Goal: Information Seeking & Learning: Learn about a topic

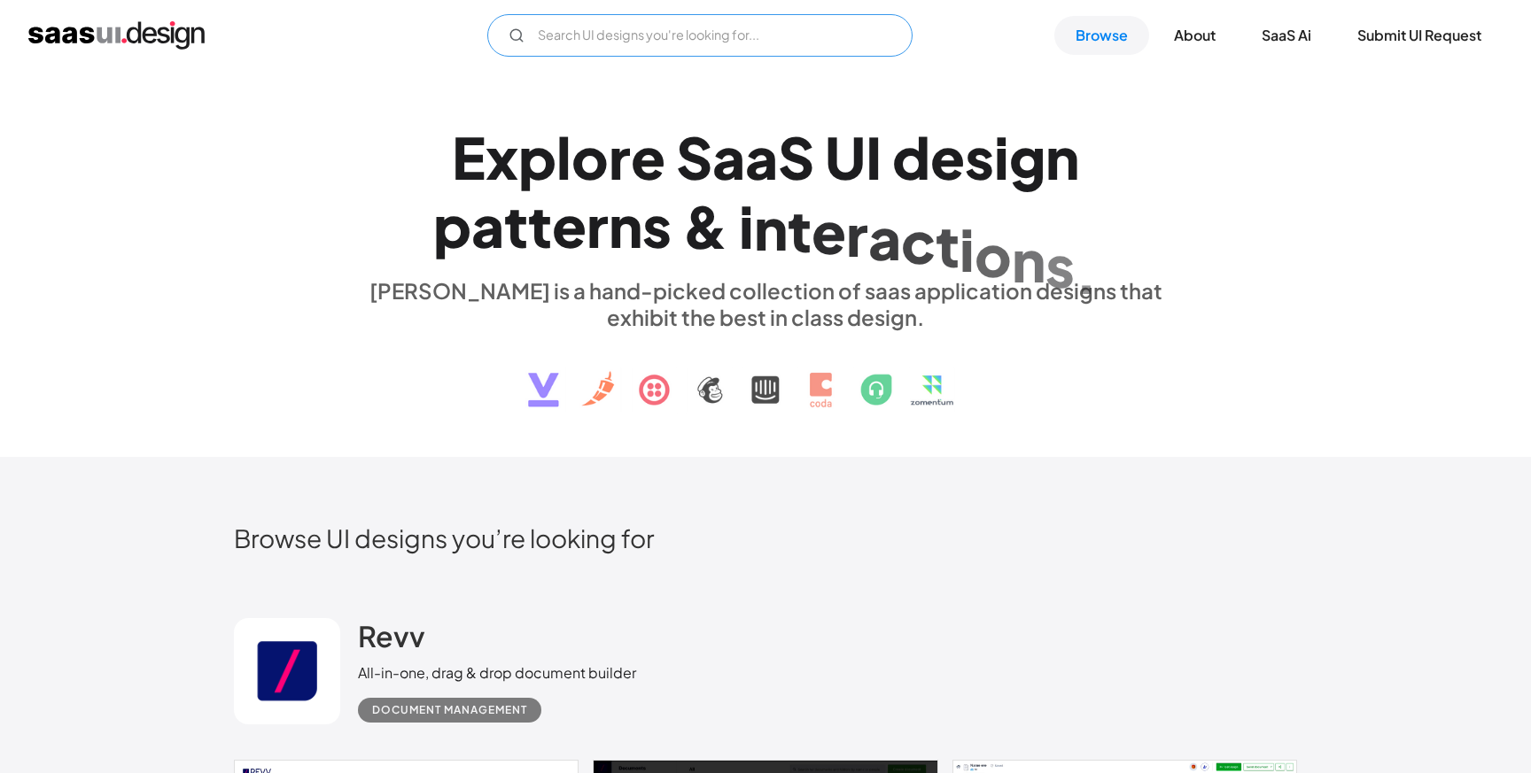
click at [791, 14] on input "Email Form" at bounding box center [699, 35] width 425 height 43
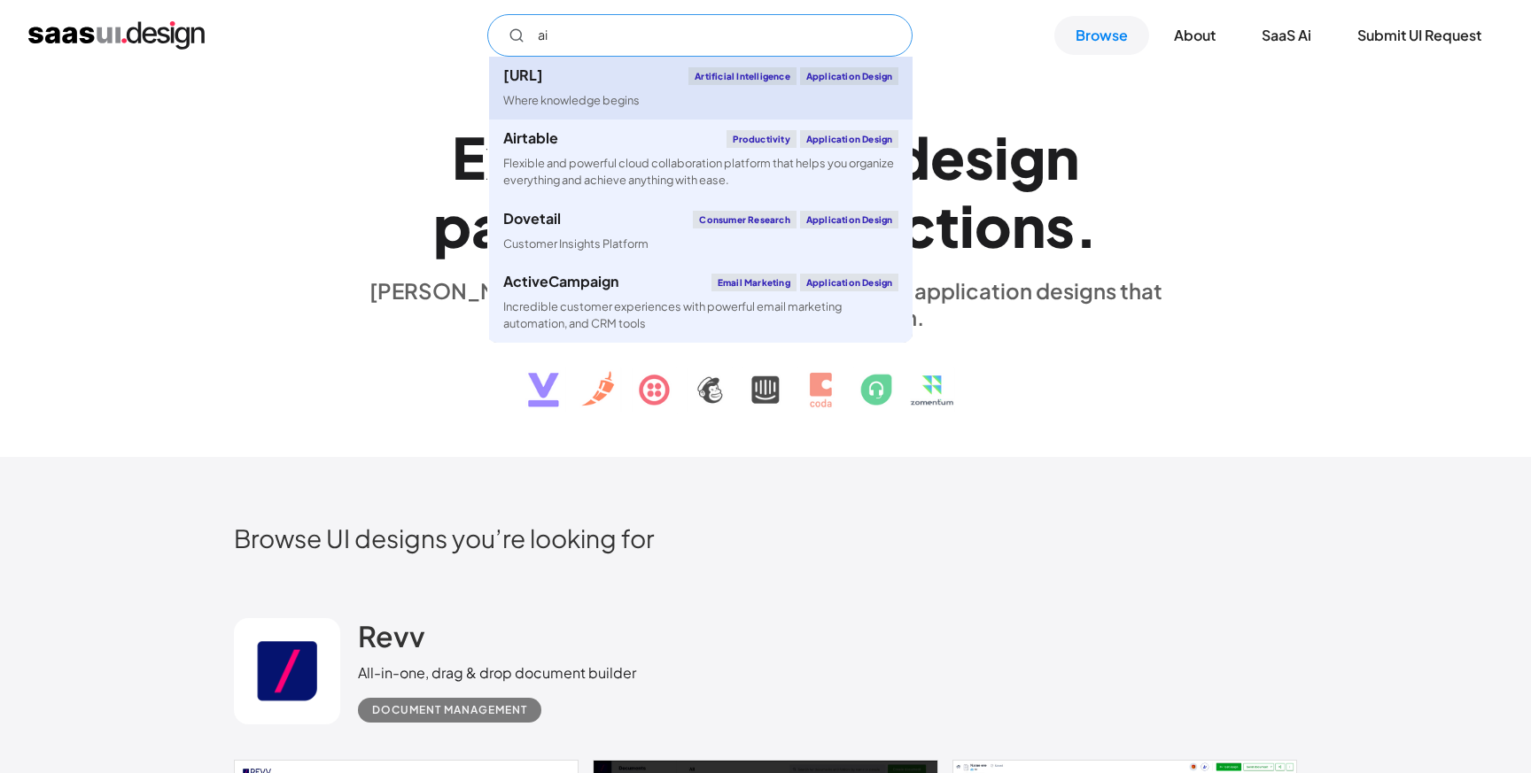
click at [609, 108] on div "Where knowledge begins" at bounding box center [571, 100] width 136 height 17
type input "ai"
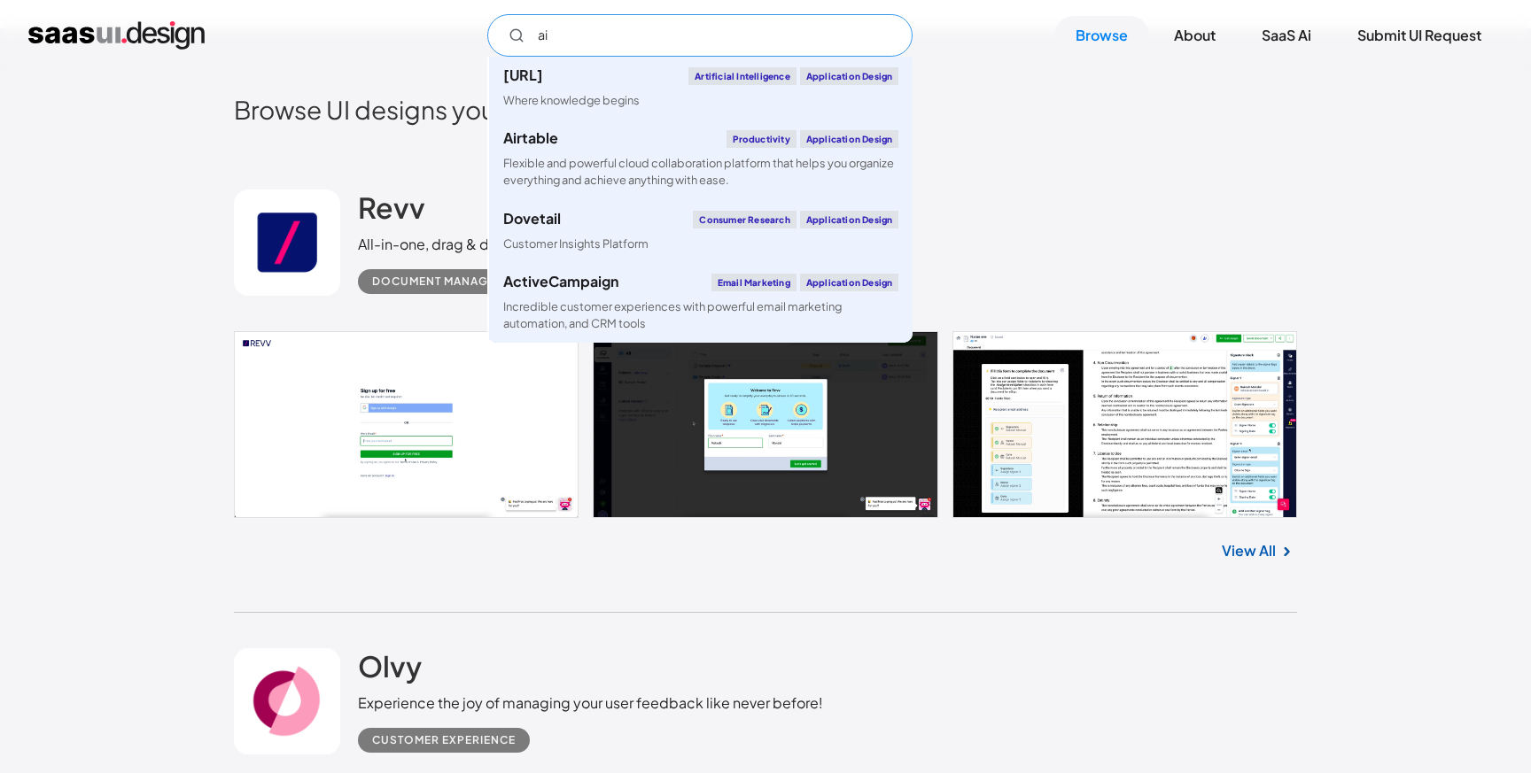
scroll to position [430, 0]
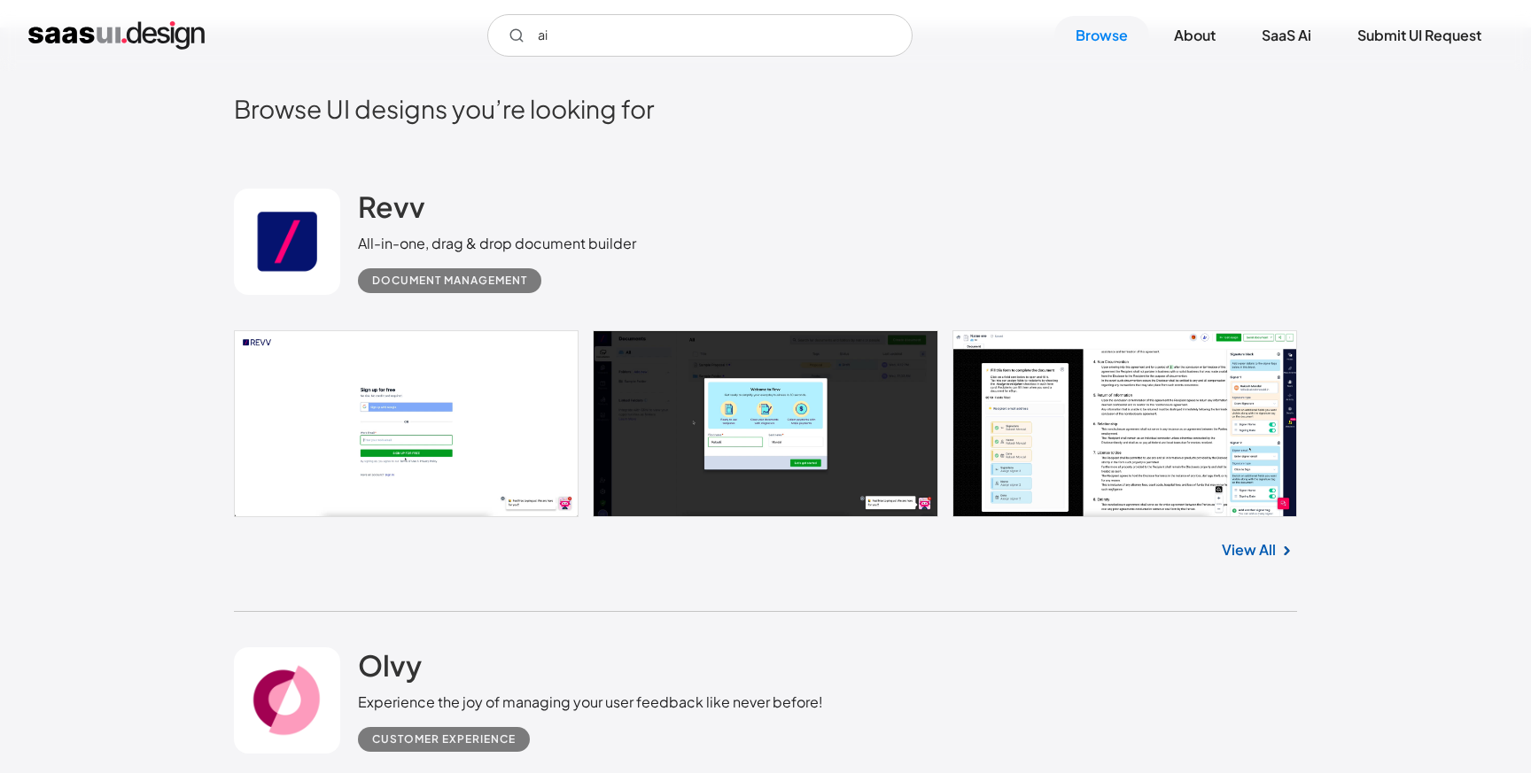
click at [820, 601] on div "Revv All-in-one, drag & drop document builder Document Management No items foun…" at bounding box center [765, 382] width 1063 height 458
click at [1069, 429] on link at bounding box center [765, 423] width 1063 height 187
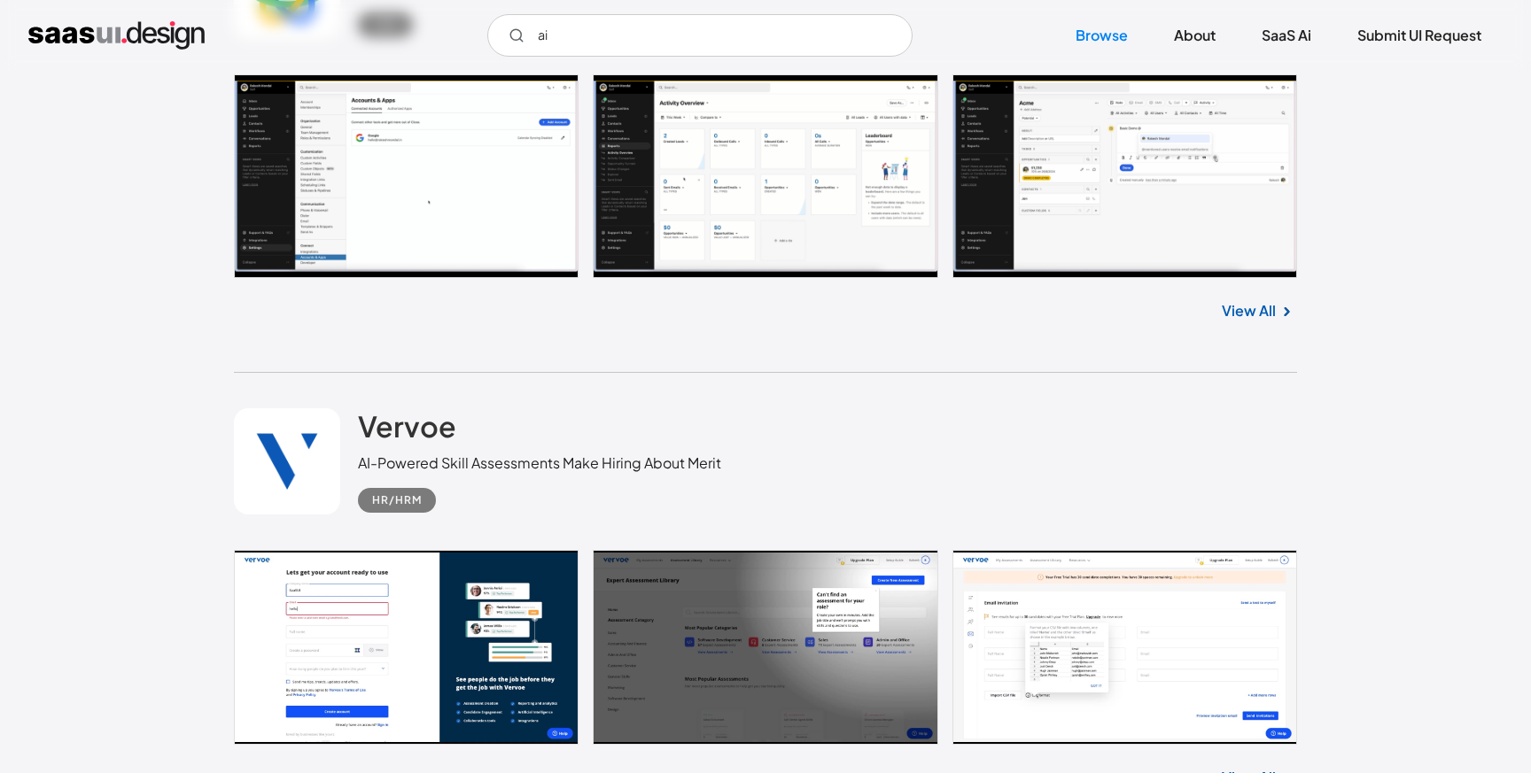
scroll to position [3491, 0]
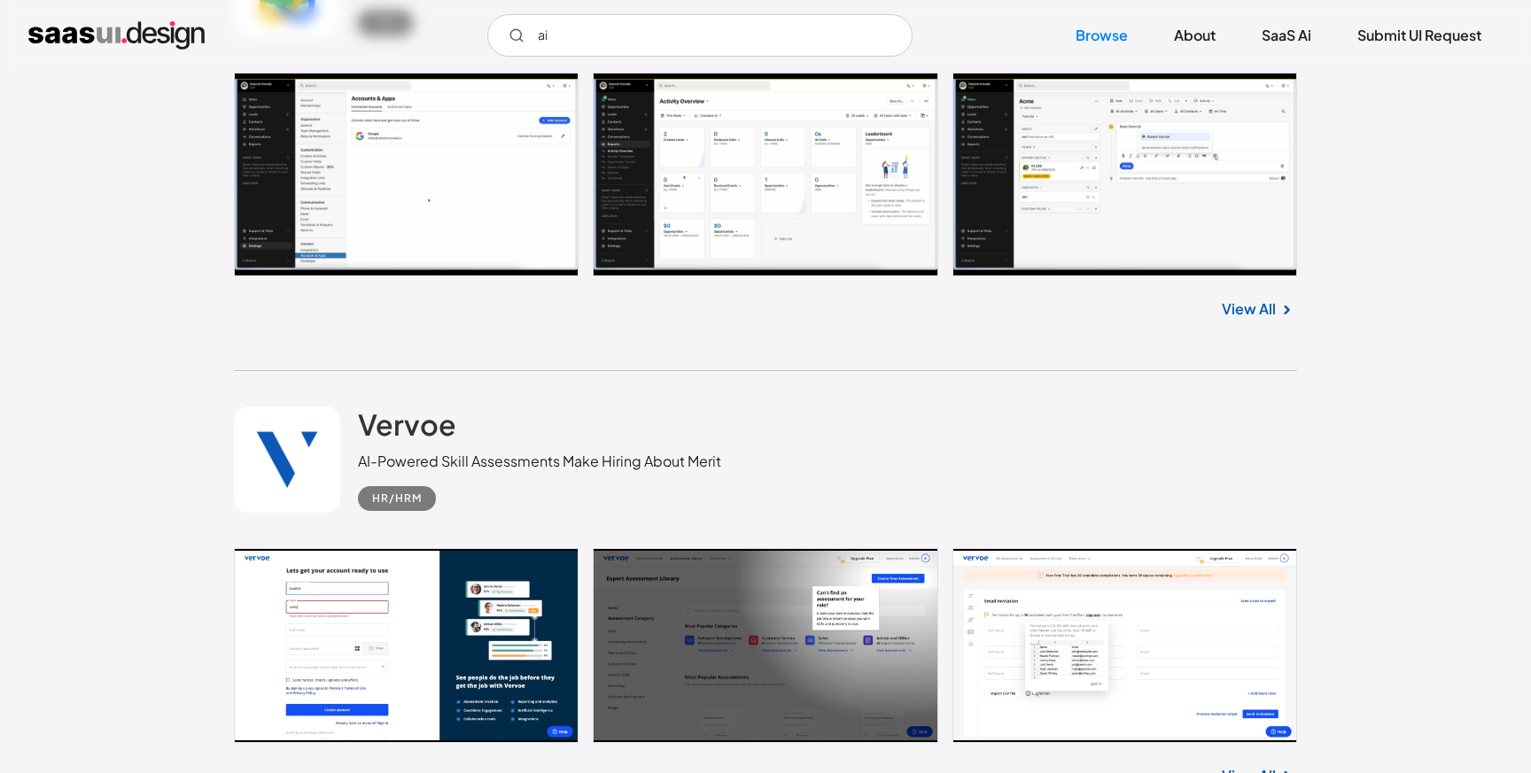
click at [377, 173] on link at bounding box center [765, 175] width 1063 height 204
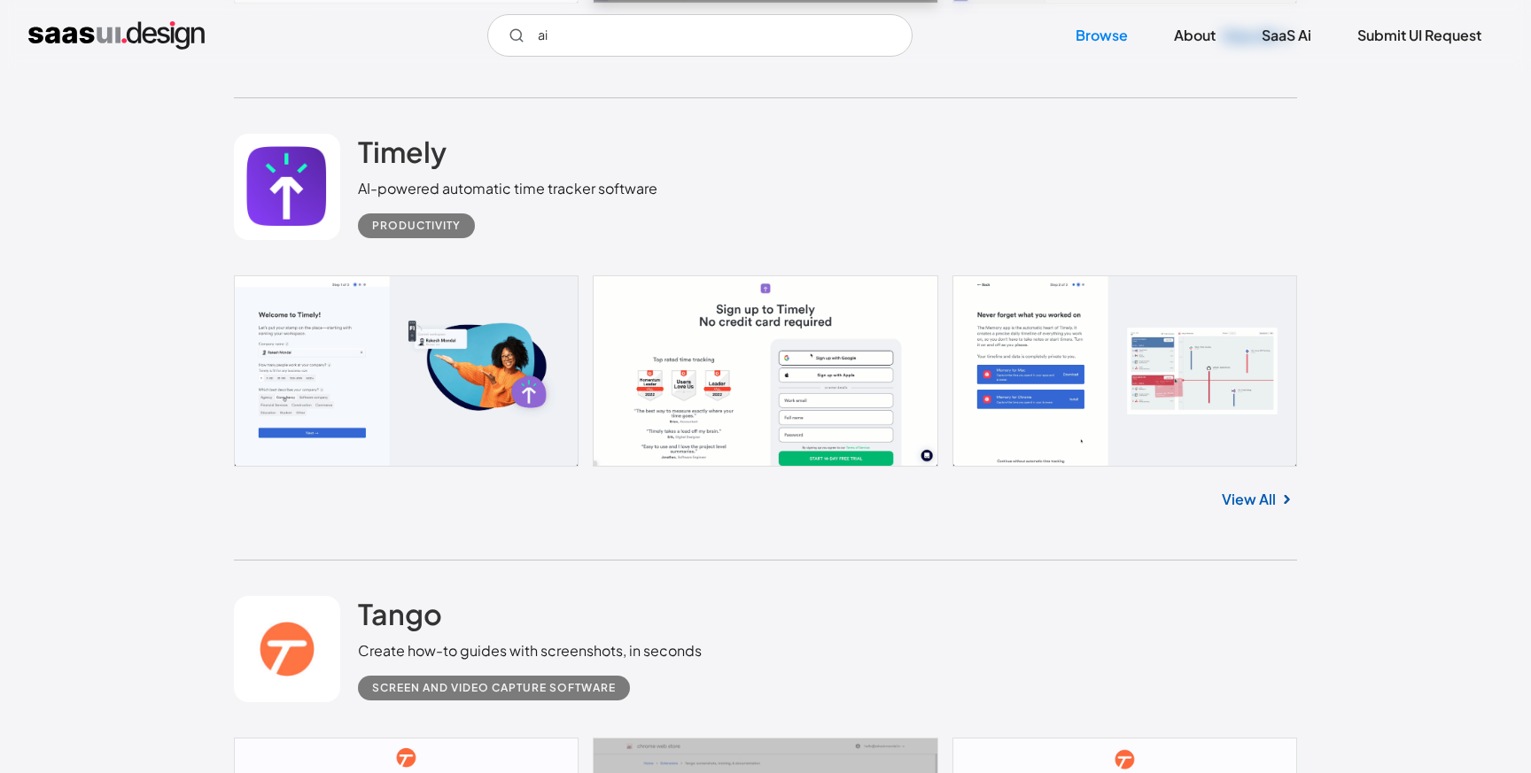
scroll to position [8848, 0]
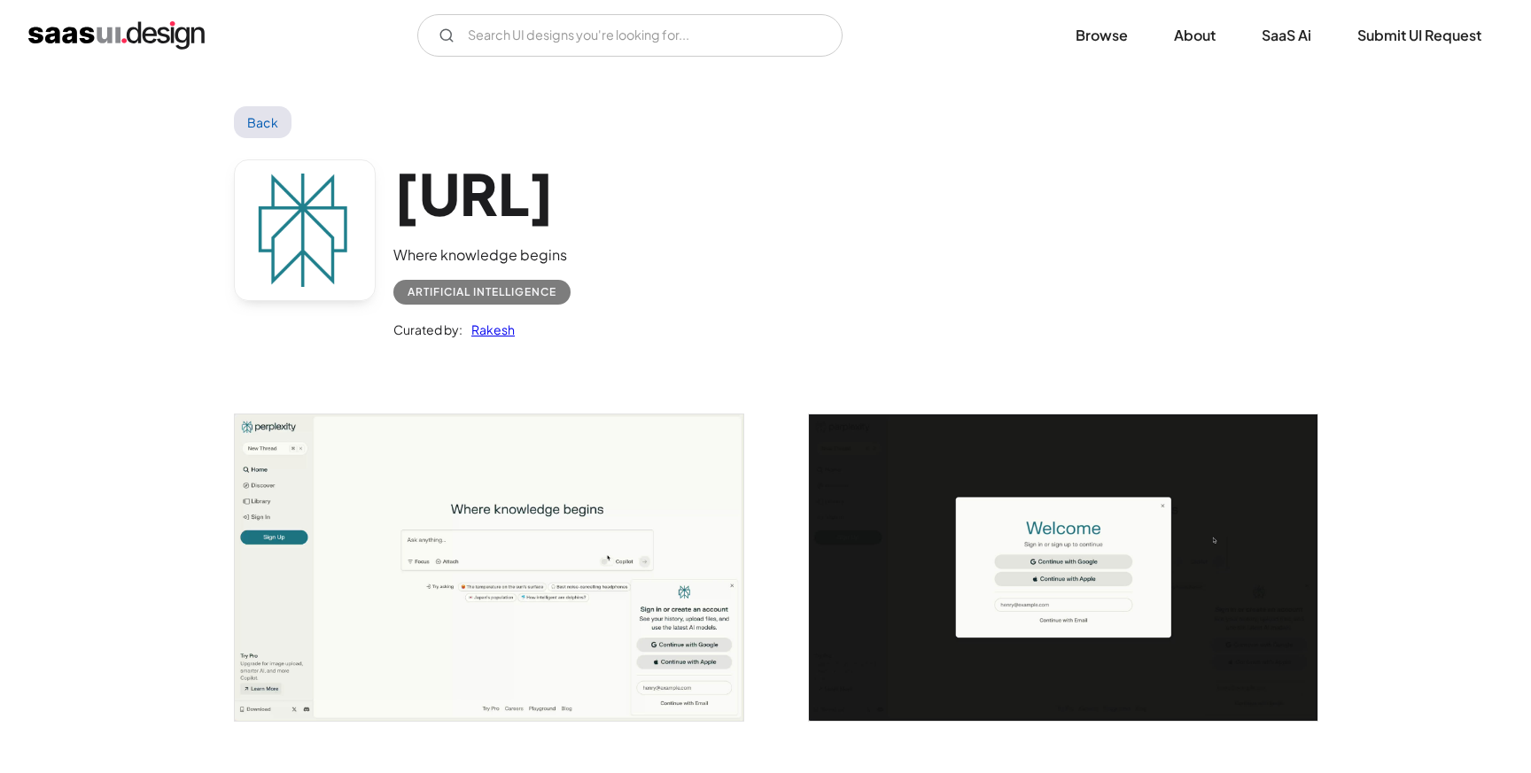
click at [259, 120] on link "Back" at bounding box center [263, 122] width 58 height 32
click at [266, 126] on link "Back" at bounding box center [263, 122] width 58 height 32
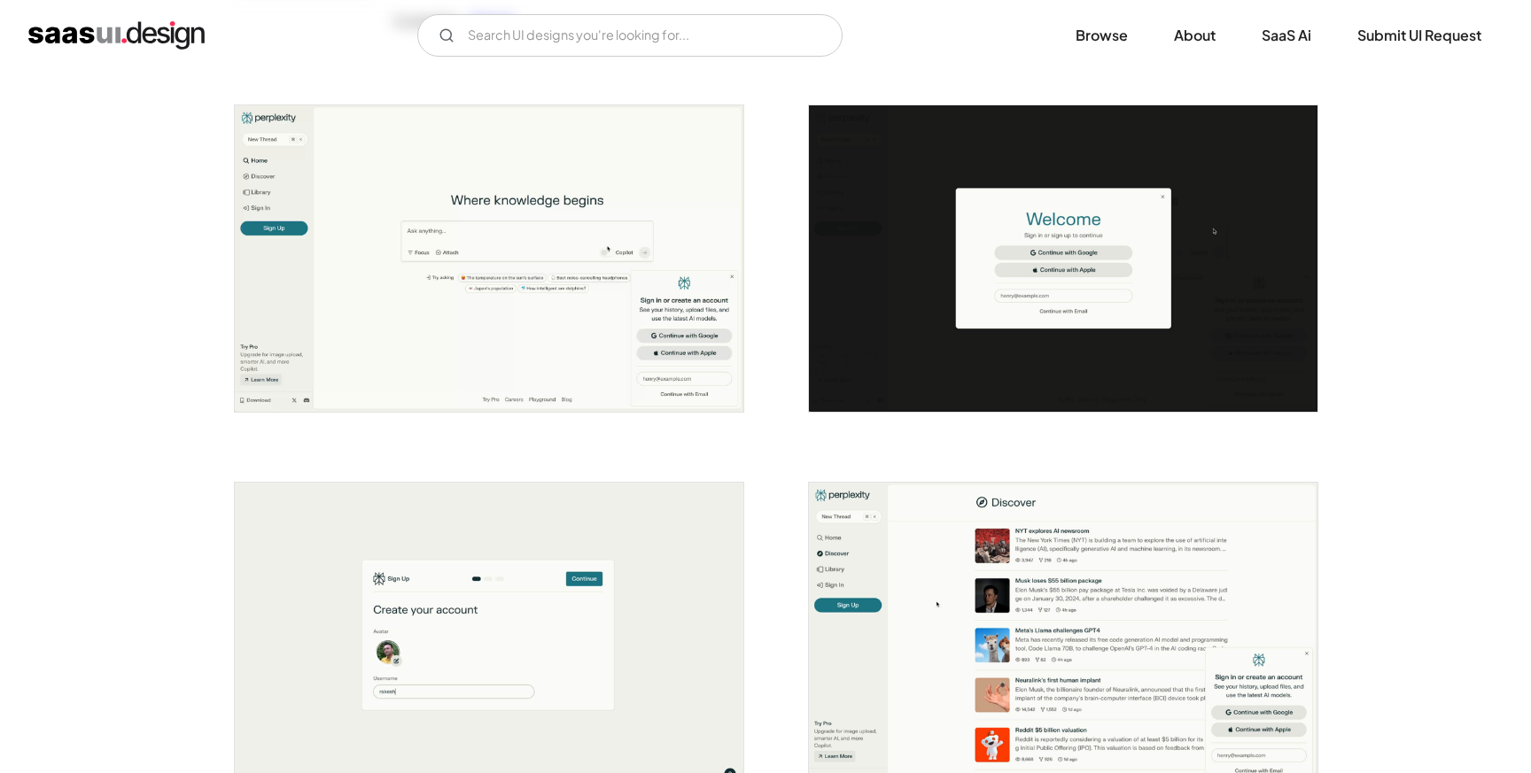
scroll to position [311, 0]
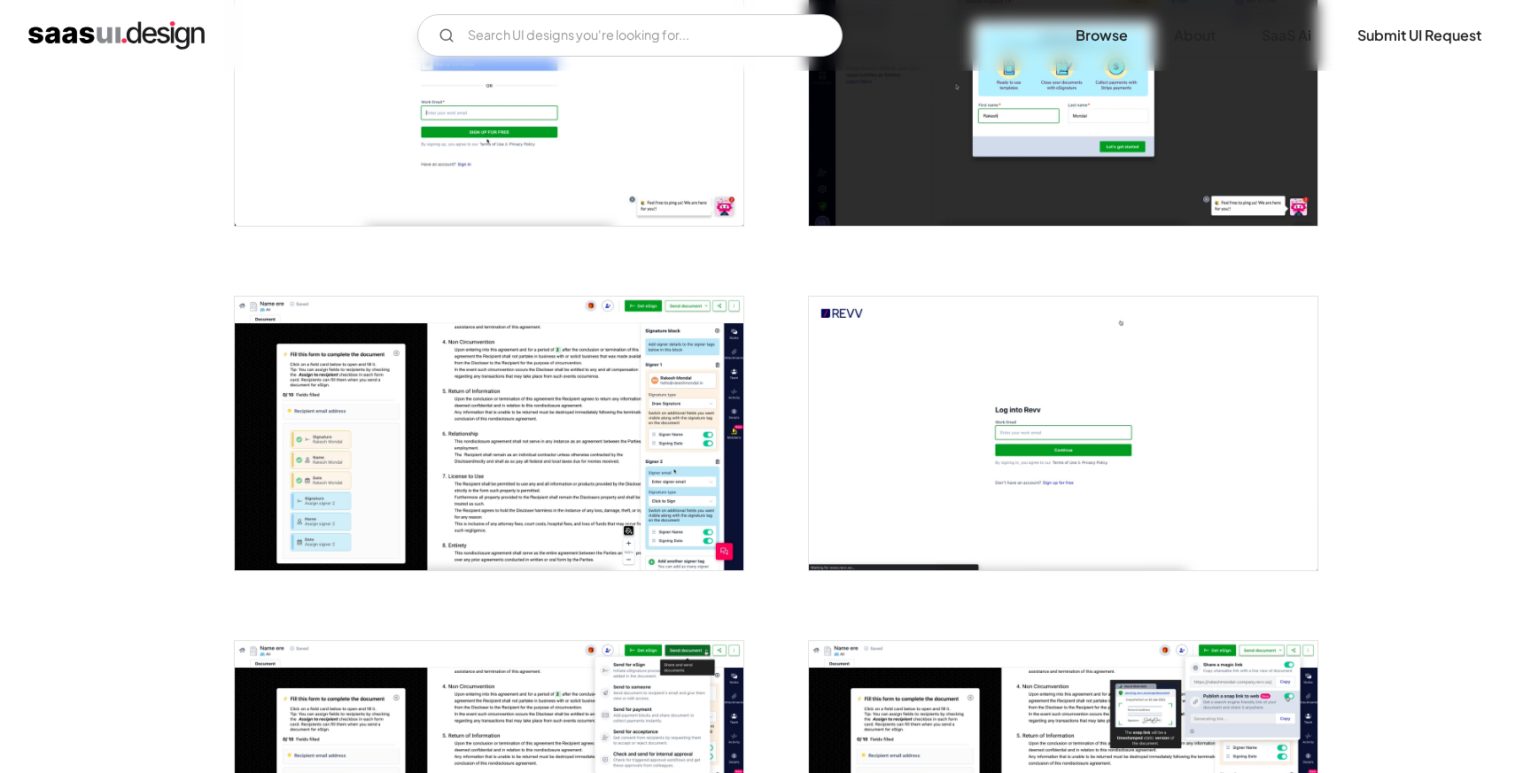
scroll to position [470, 0]
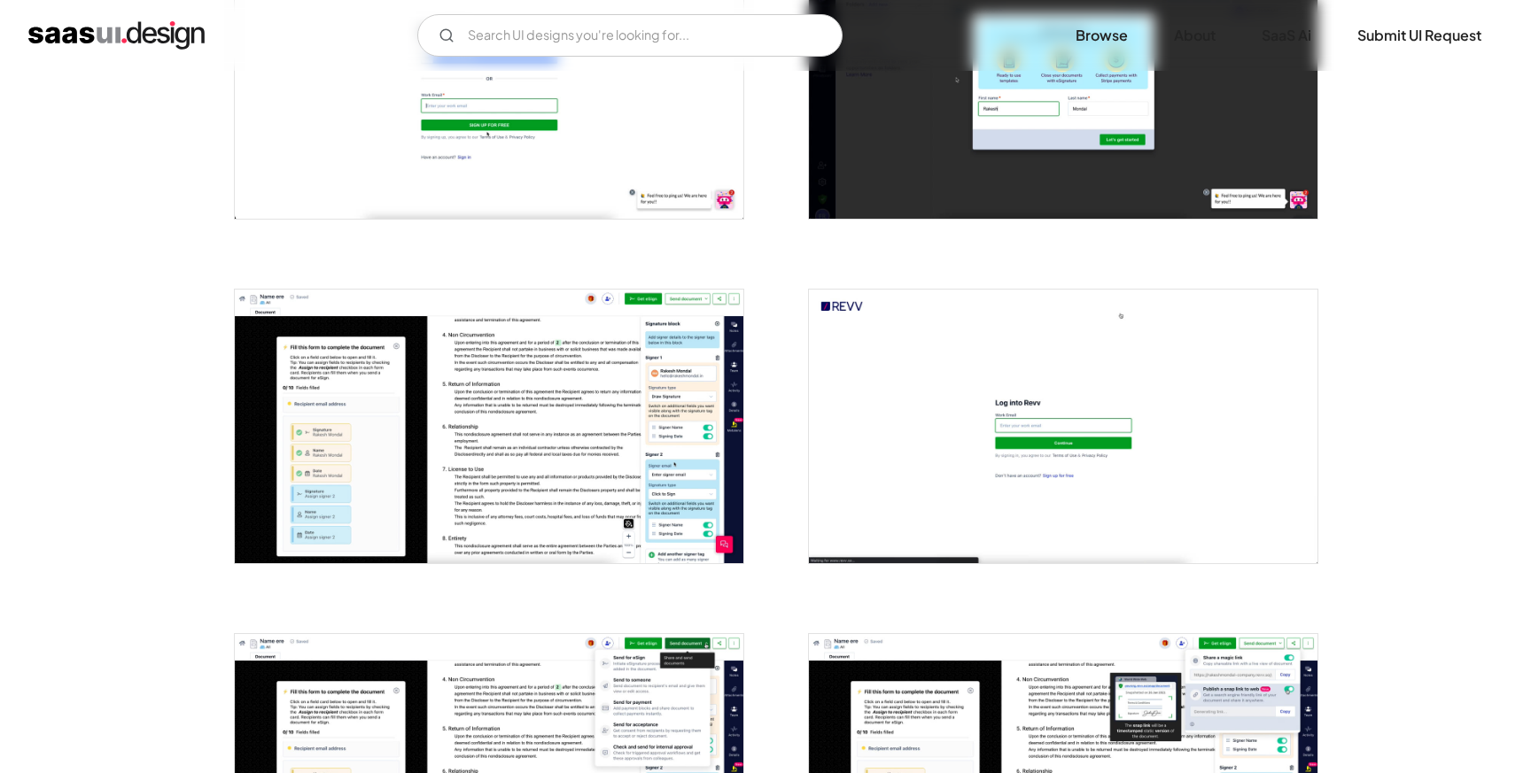
click at [599, 399] on img "open lightbox" at bounding box center [489, 427] width 508 height 274
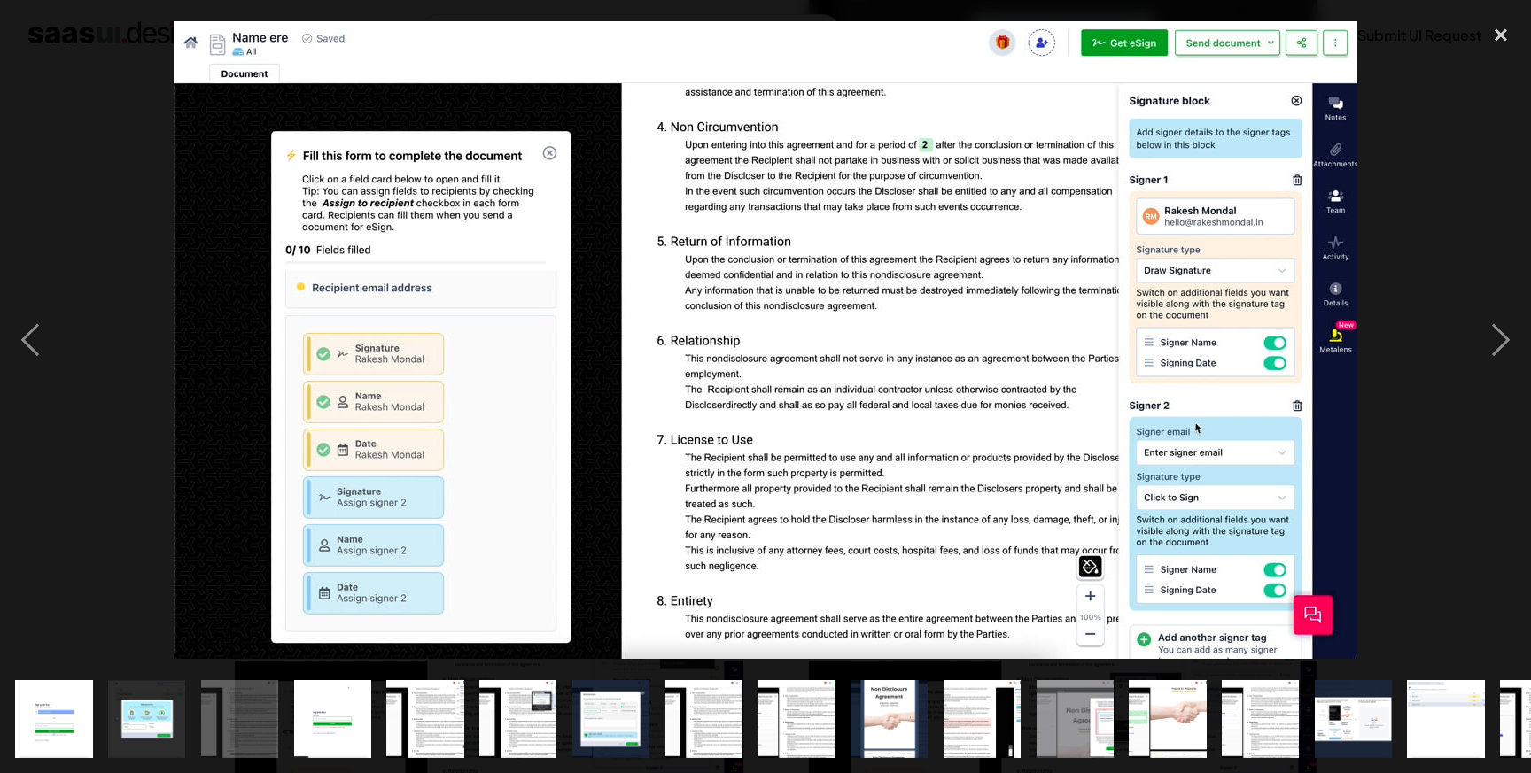
click at [61, 394] on div at bounding box center [765, 339] width 1531 height 649
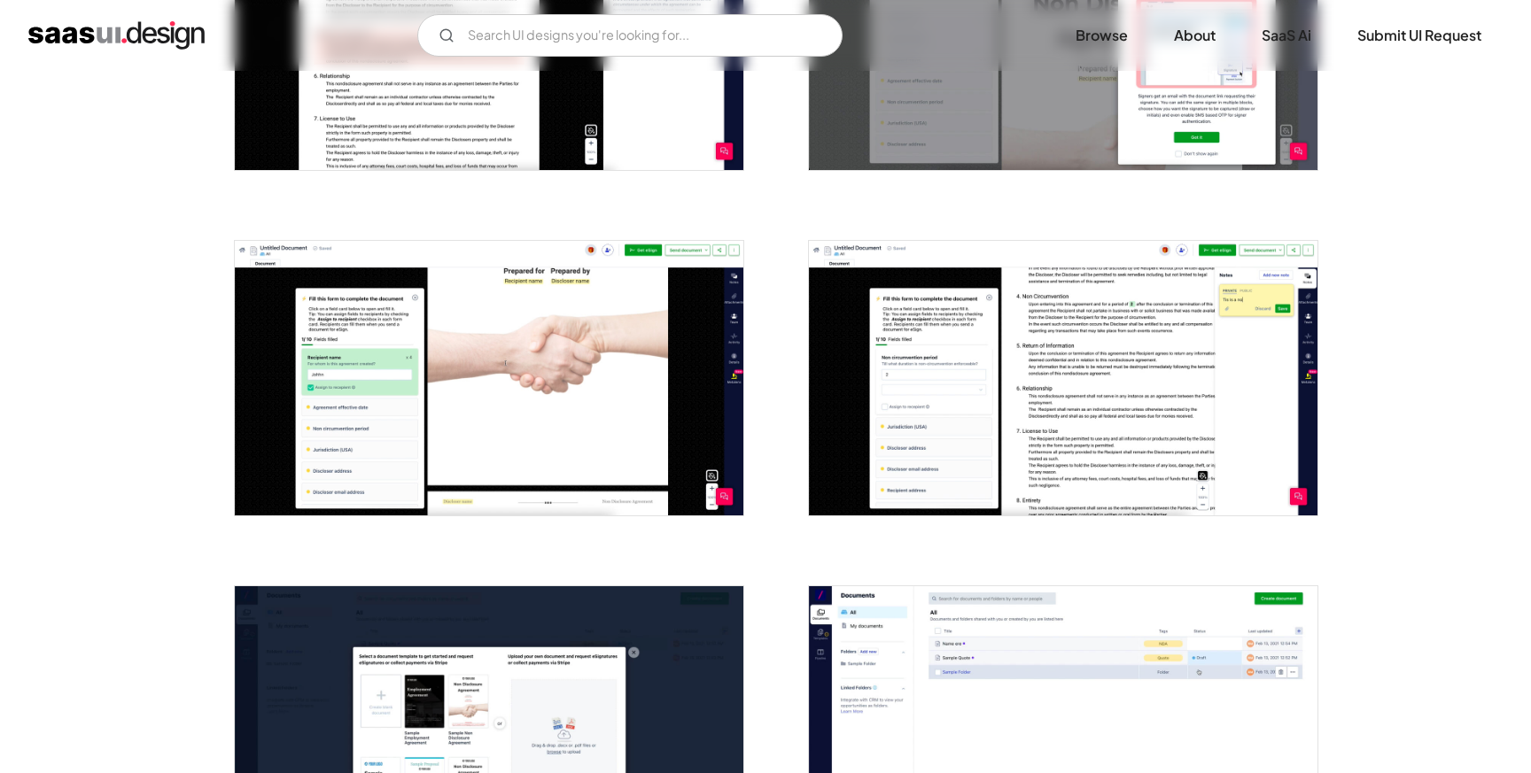
scroll to position [2263, 0]
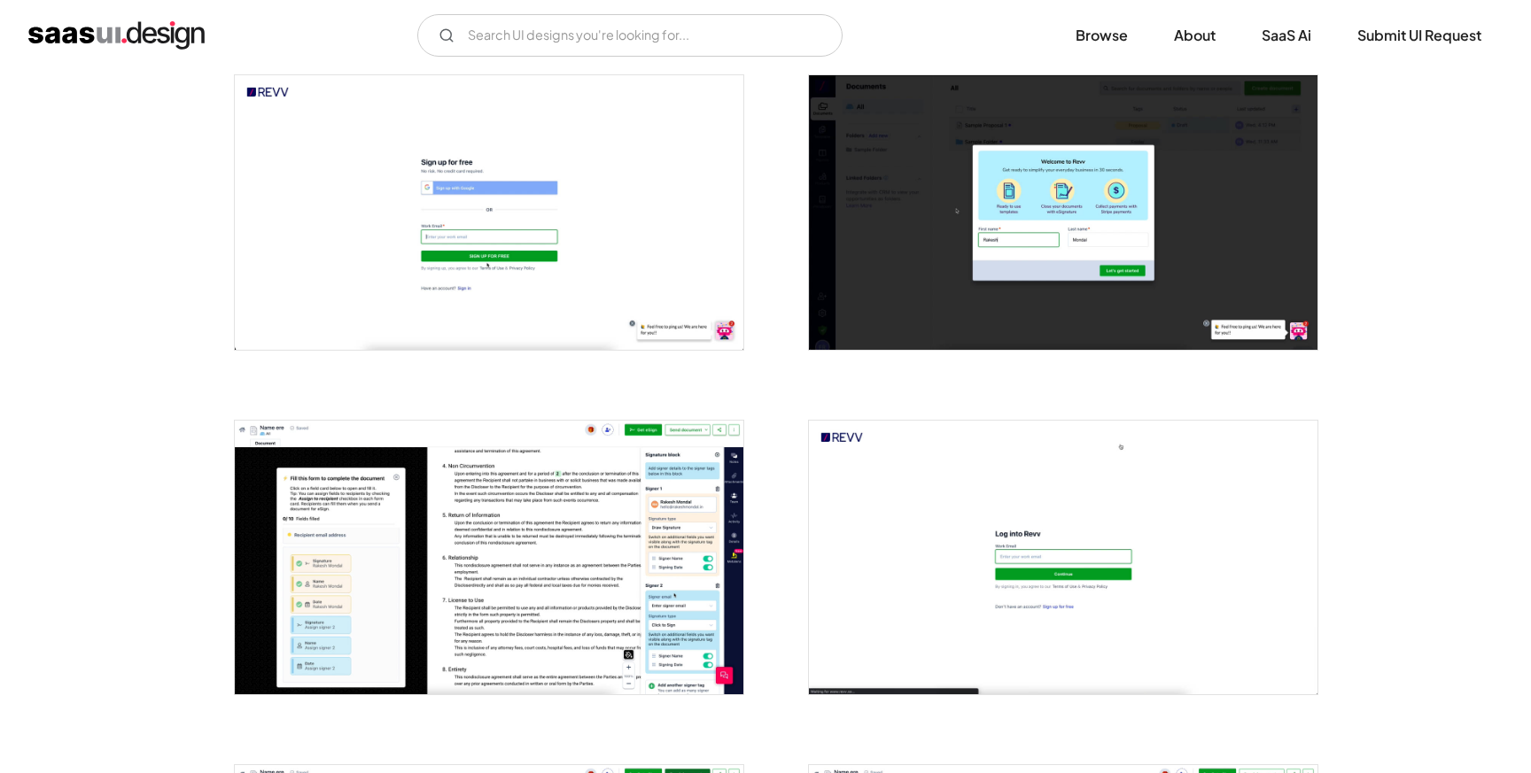
scroll to position [0, 0]
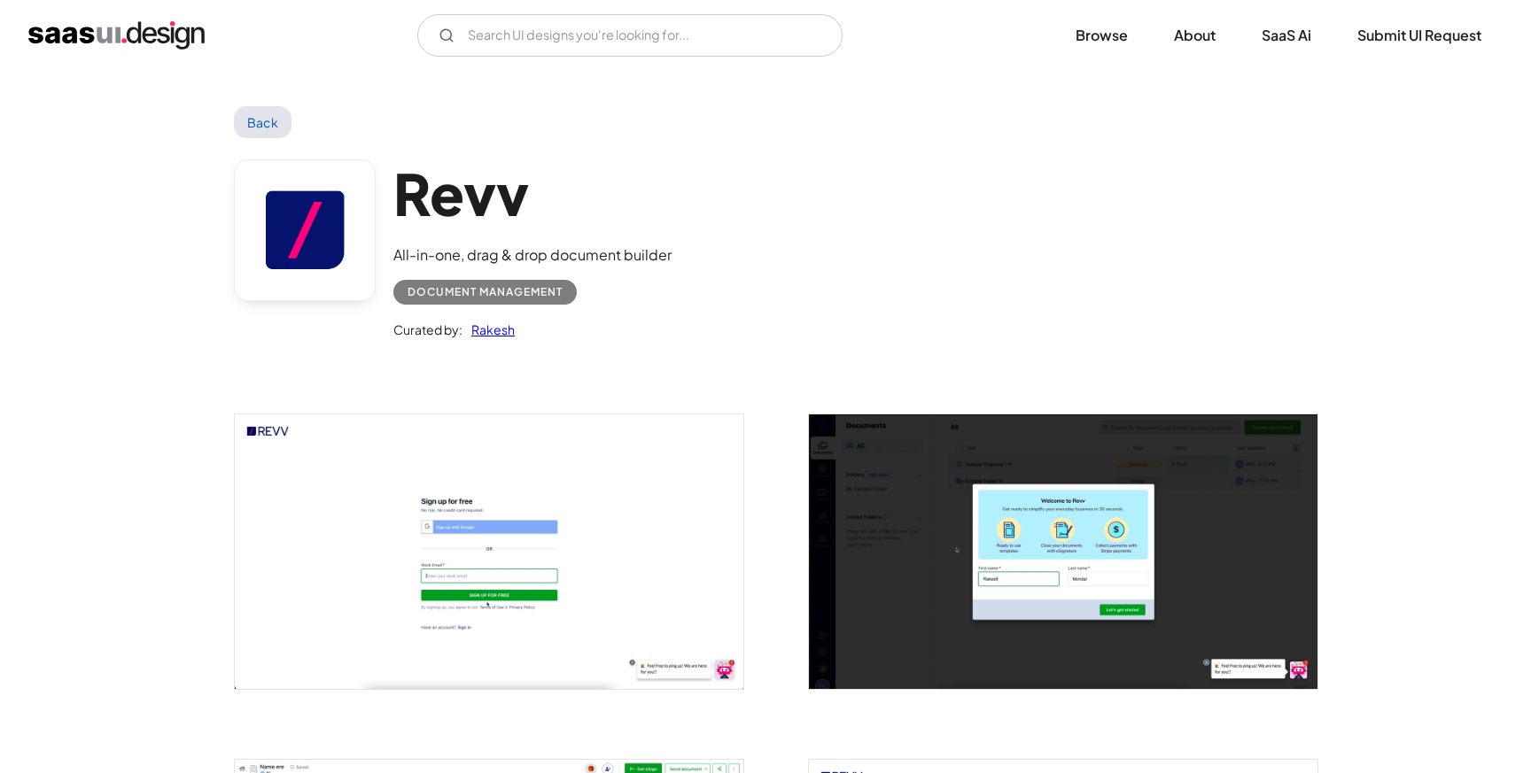
click at [269, 128] on link "Back" at bounding box center [263, 122] width 58 height 32
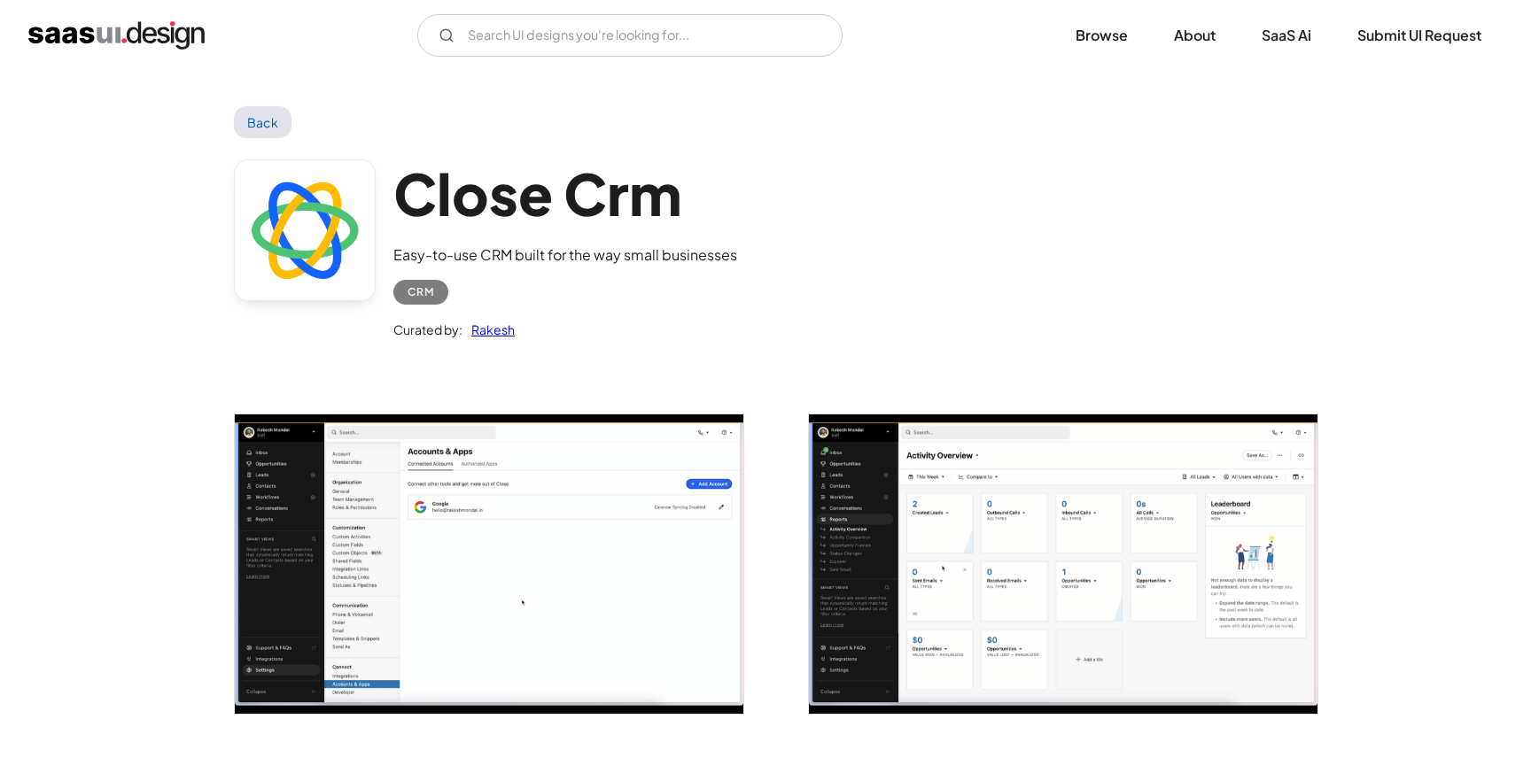
click at [269, 128] on link "Back" at bounding box center [263, 122] width 58 height 32
